Goal: Navigation & Orientation: Go to known website

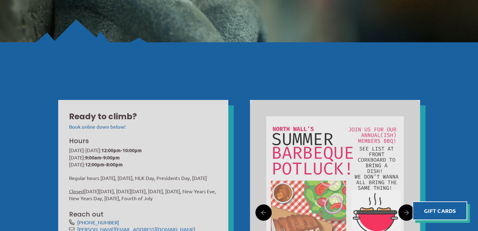
scroll to position [43, 0]
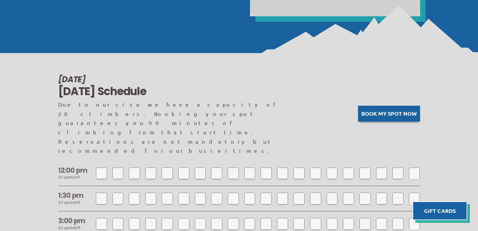
scroll to position [496, 0]
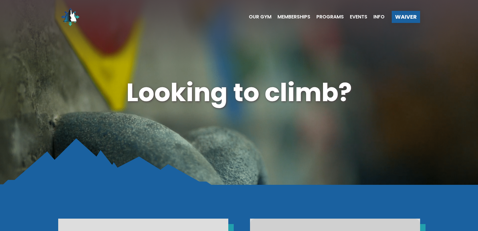
scroll to position [496, 0]
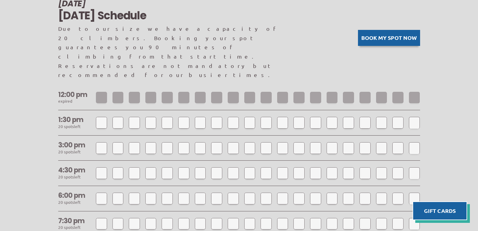
scroll to position [496, 0]
